Goal: Transaction & Acquisition: Purchase product/service

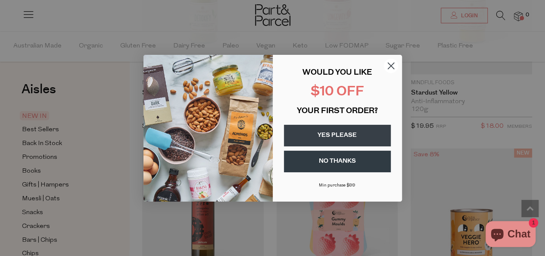
scroll to position [727, 0]
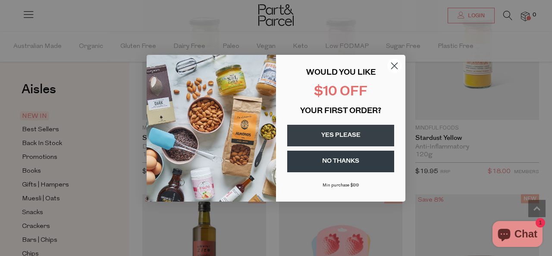
click at [338, 132] on button "YES PLEASE" at bounding box center [340, 136] width 107 height 22
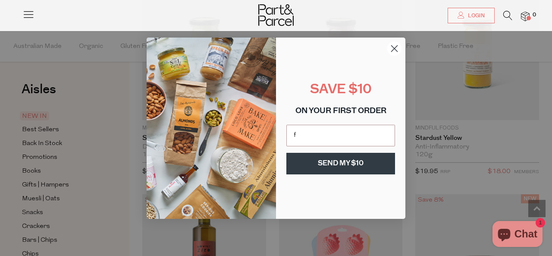
type input "focussb@yahoo.com.au"
click at [346, 161] on button "SEND MY $10" at bounding box center [340, 164] width 109 height 22
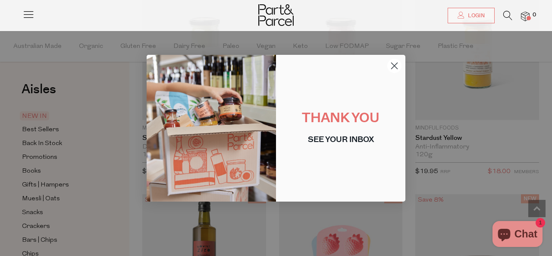
click at [396, 63] on icon "Close dialog" at bounding box center [394, 66] width 6 height 6
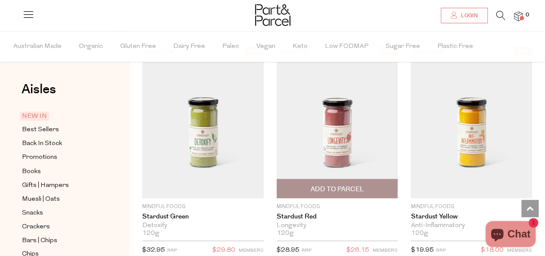
scroll to position [647, 0]
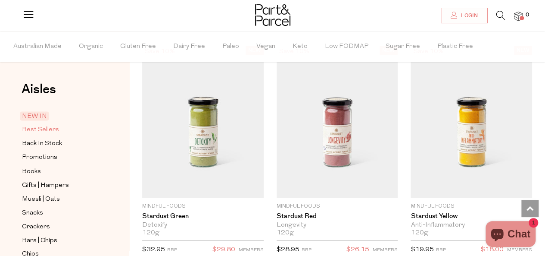
click at [36, 128] on span "Best Sellers" at bounding box center [40, 130] width 37 height 10
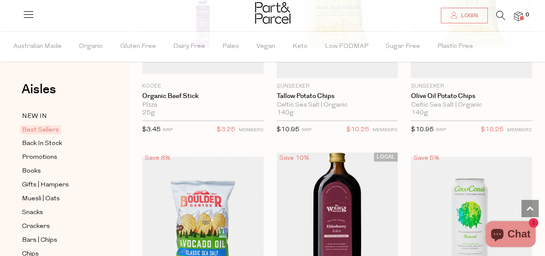
scroll to position [388, 0]
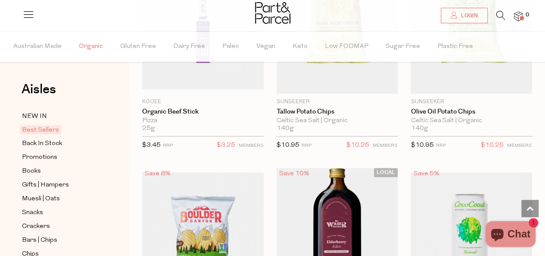
click at [88, 43] on span "Organic" at bounding box center [91, 46] width 24 height 30
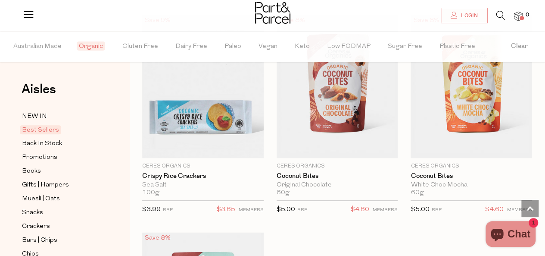
scroll to position [1877, 0]
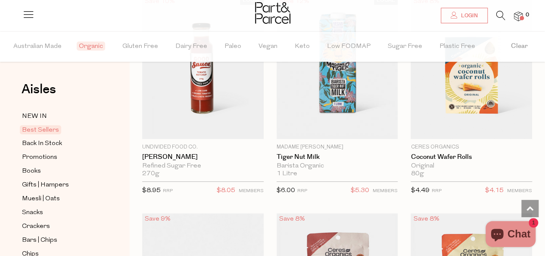
click at [498, 13] on icon at bounding box center [501, 15] width 9 height 9
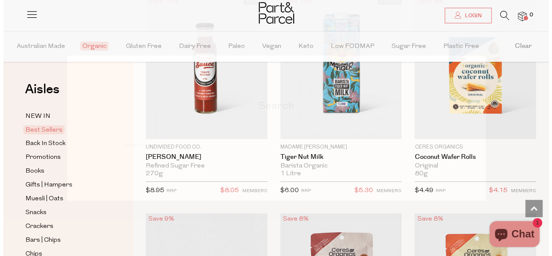
scroll to position [1898, 0]
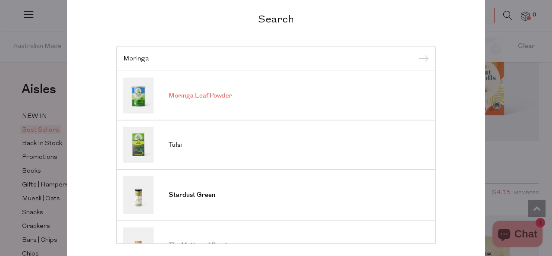
type input "Moringa"
click at [197, 95] on span "Moringa Leaf Powder" at bounding box center [200, 95] width 63 height 9
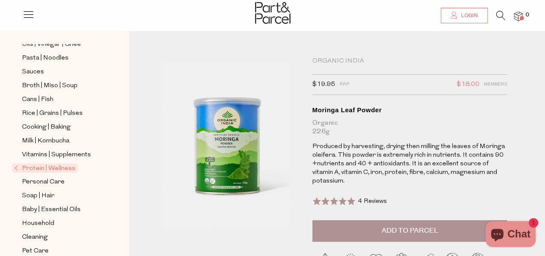
click at [469, 14] on span "Login" at bounding box center [468, 15] width 19 height 7
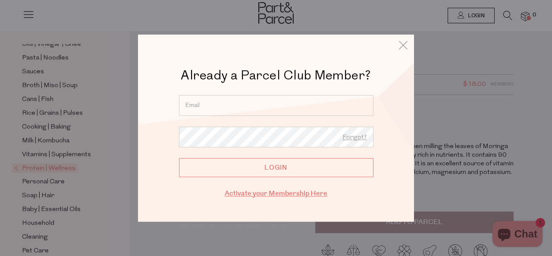
click at [272, 192] on link "Activate your Membership Here" at bounding box center [276, 193] width 103 height 10
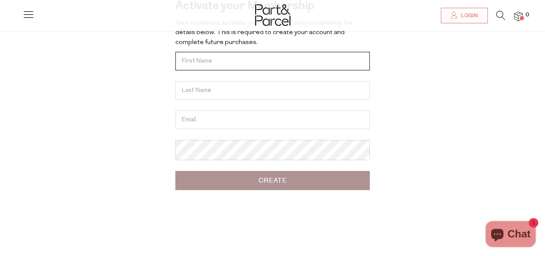
scroll to position [43, 0]
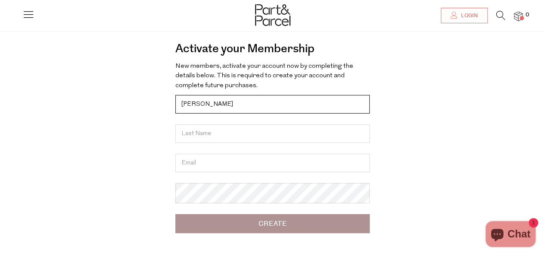
type input "Stuart"
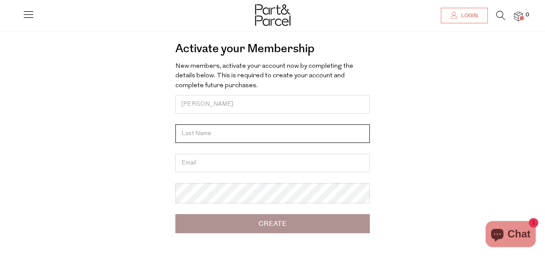
click at [197, 138] on input "text" at bounding box center [272, 133] width 194 height 19
type input "Burrows"
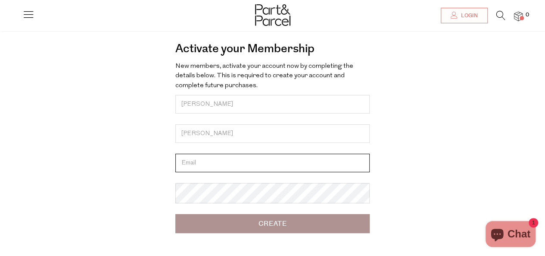
click at [189, 170] on input "email" at bounding box center [272, 162] width 194 height 19
type input "focussb@yahoo.com.au"
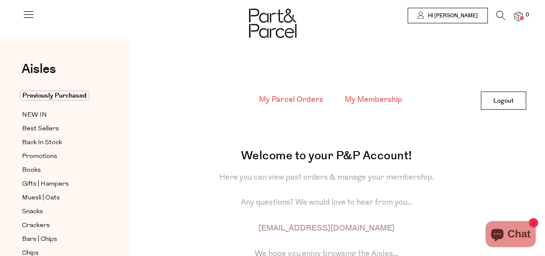
click at [363, 98] on link "My Membership" at bounding box center [374, 99] width 58 height 11
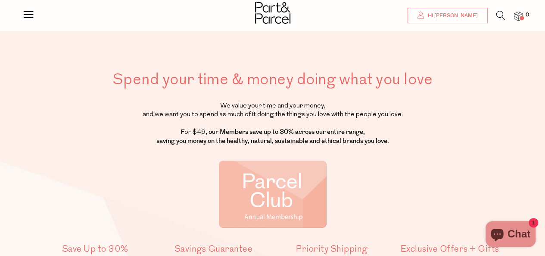
click at [462, 13] on span "Hi [PERSON_NAME]" at bounding box center [452, 15] width 52 height 7
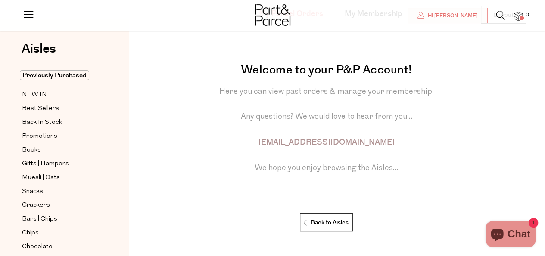
scroll to position [86, 0]
click at [313, 218] on p "Back to Aisles" at bounding box center [326, 222] width 46 height 18
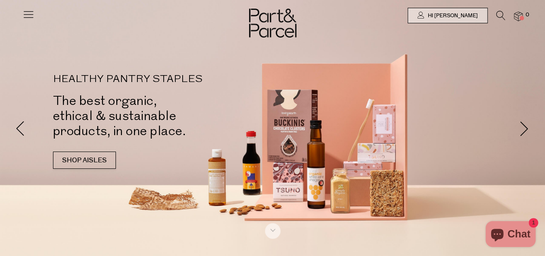
click at [498, 11] on icon at bounding box center [501, 15] width 9 height 9
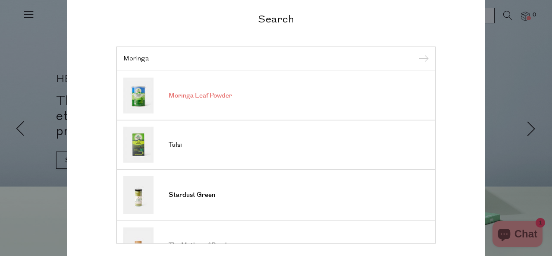
type input "Moringa"
click at [189, 98] on span "Moringa Leaf Powder" at bounding box center [200, 95] width 63 height 9
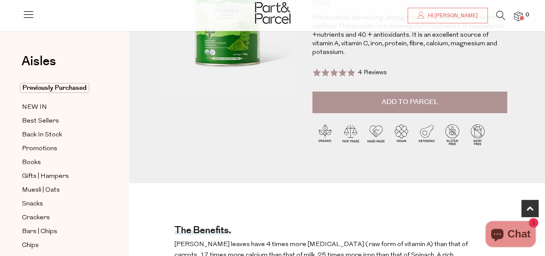
scroll to position [86, 0]
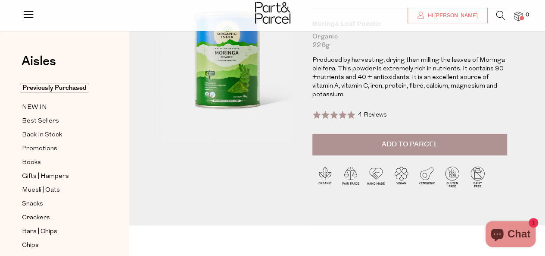
click at [394, 143] on span "Add to Parcel" at bounding box center [410, 144] width 56 height 10
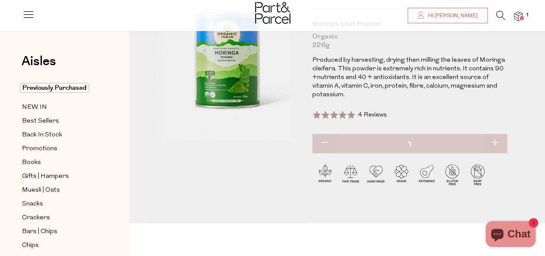
click at [495, 141] on button "button" at bounding box center [495, 143] width 25 height 19
type input "2"
click at [495, 141] on button "button" at bounding box center [495, 143] width 25 height 19
type input "3"
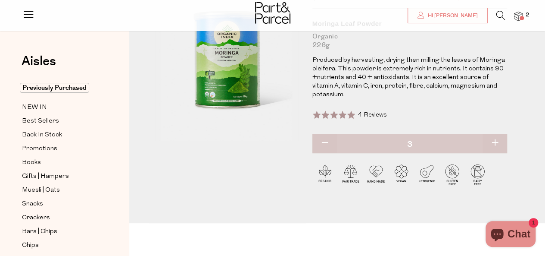
type input "3"
click at [495, 141] on button "button" at bounding box center [495, 143] width 25 height 19
type input "4"
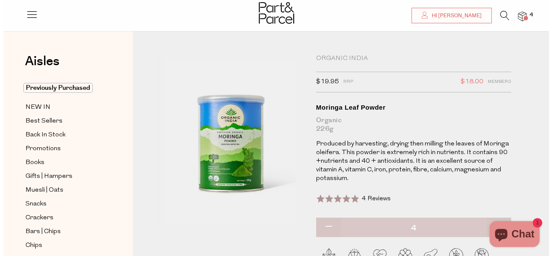
scroll to position [0, 0]
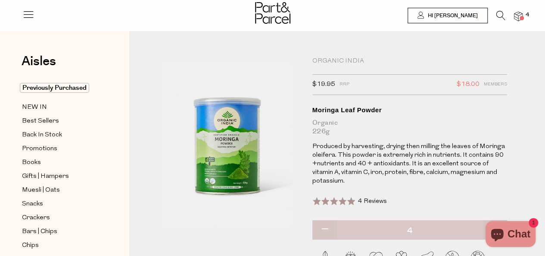
click at [520, 16] on img at bounding box center [518, 17] width 9 height 10
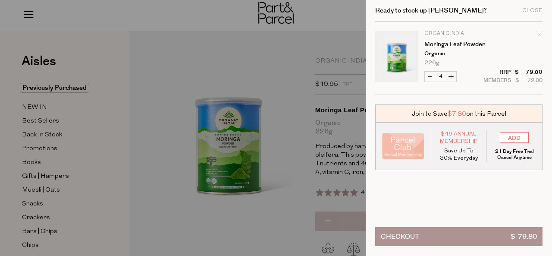
click at [431, 227] on button "Checkout $ 79.80" at bounding box center [458, 236] width 167 height 19
